Goal: Find contact information: Find contact information

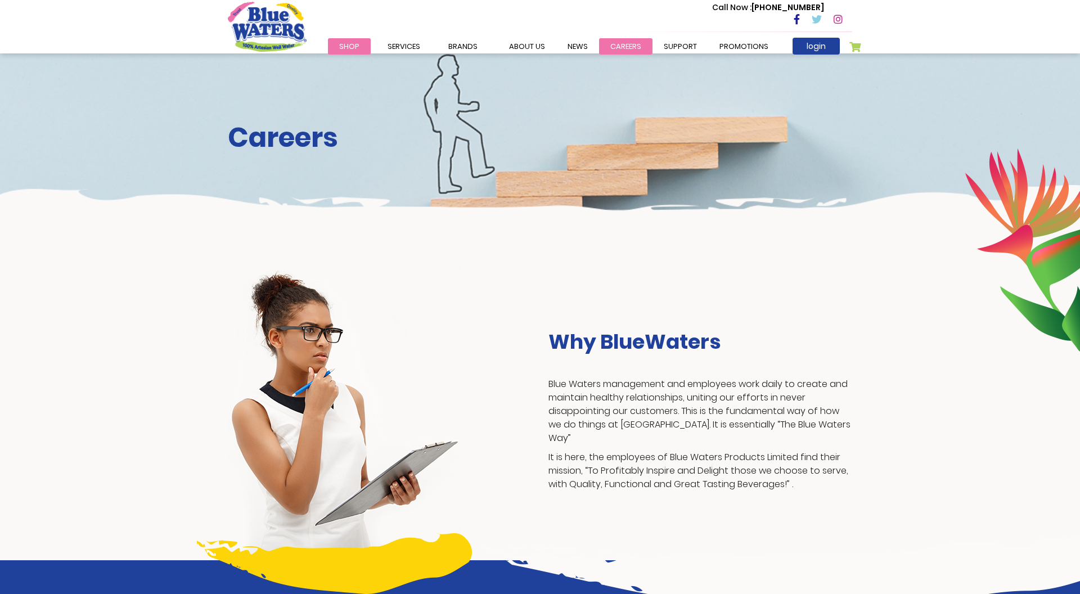
click at [618, 42] on link "careers" at bounding box center [625, 46] width 53 height 16
click at [631, 51] on link "careers" at bounding box center [625, 46] width 53 height 16
click at [614, 47] on link "careers" at bounding box center [625, 46] width 53 height 16
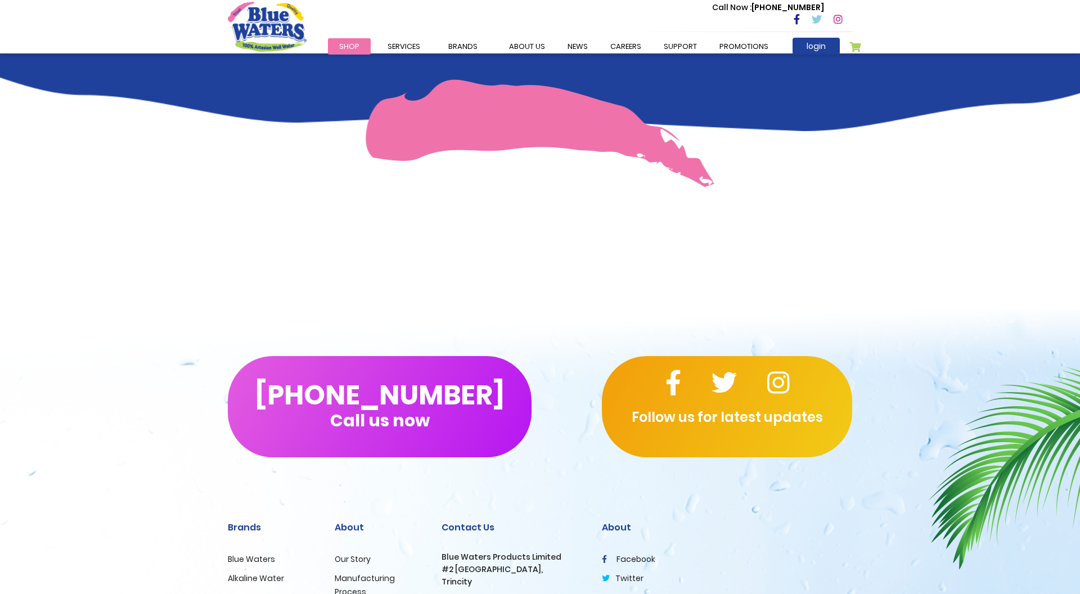
scroll to position [822, 0]
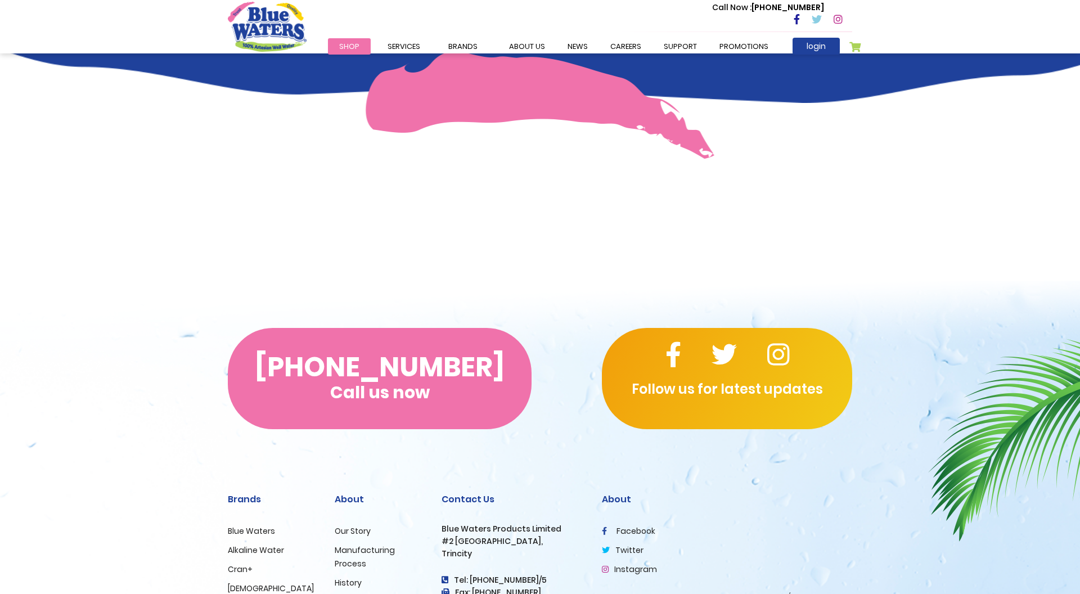
click at [489, 375] on button "(868) 640-8824 Call us now" at bounding box center [380, 378] width 304 height 101
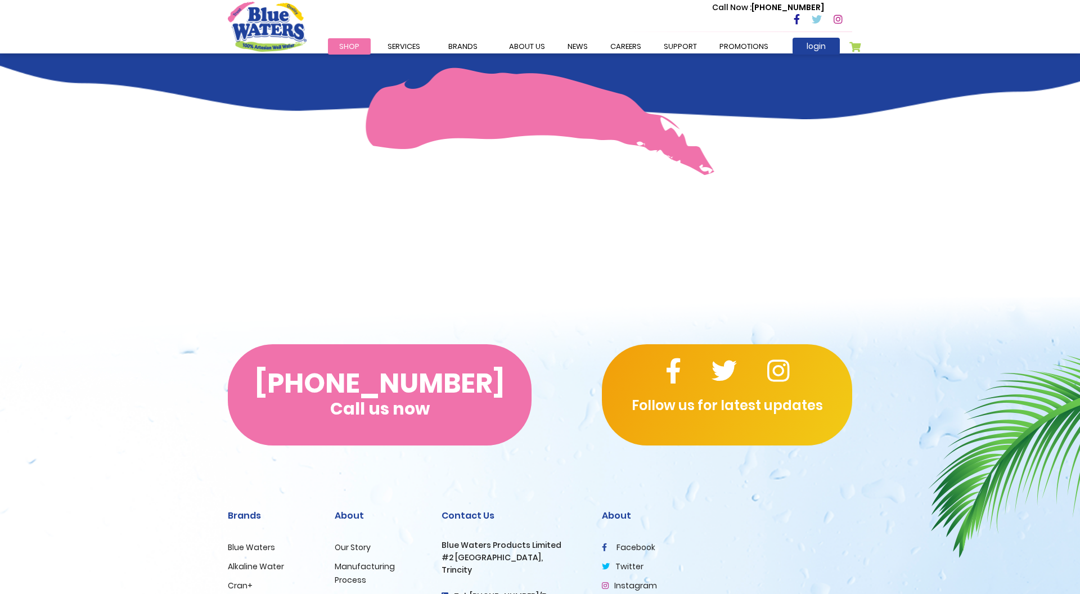
scroll to position [772, 0]
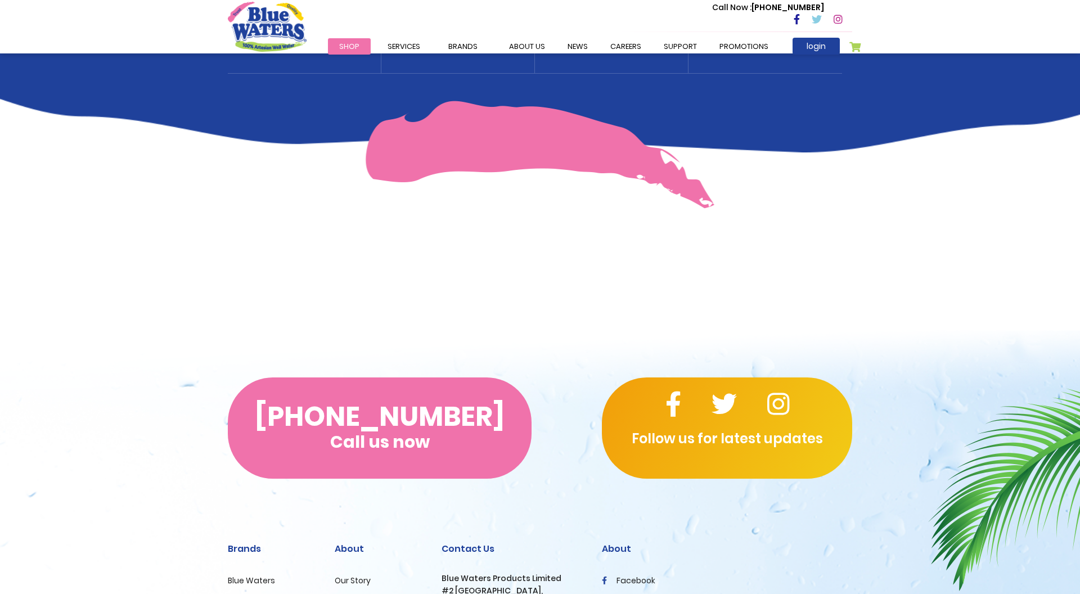
click at [402, 424] on button "(868) 640-8824 Call us now" at bounding box center [380, 427] width 304 height 101
click at [403, 445] on span "Call us now" at bounding box center [380, 442] width 100 height 6
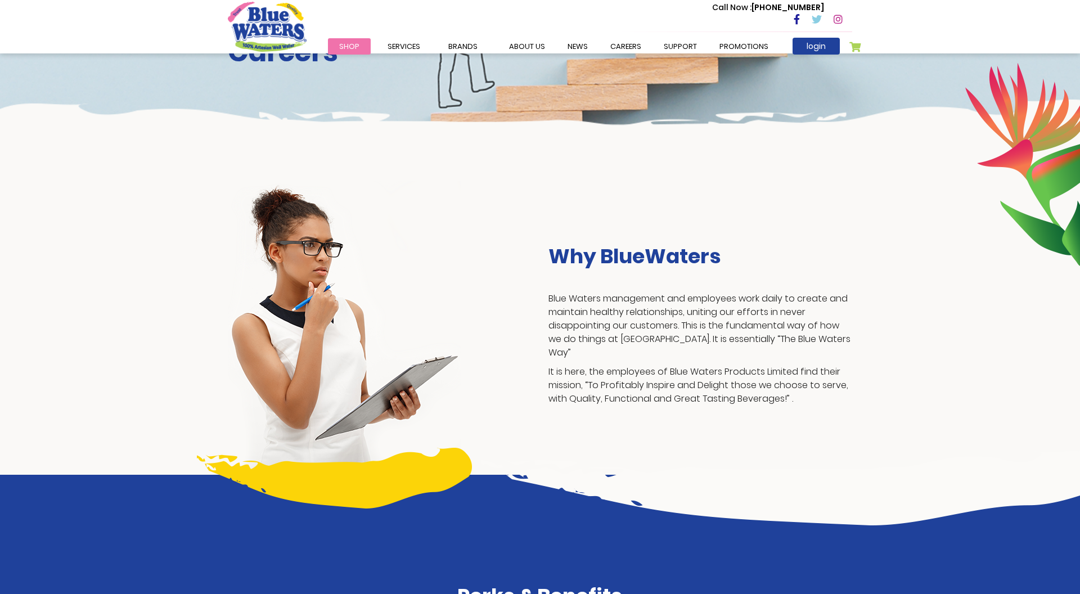
scroll to position [83, 0]
